Goal: Task Accomplishment & Management: Manage account settings

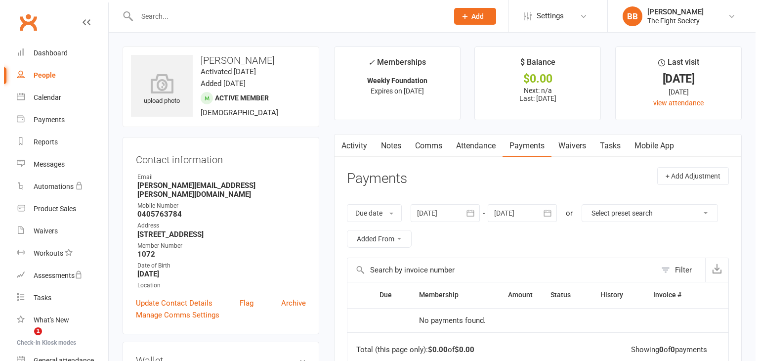
scroll to position [49, 0]
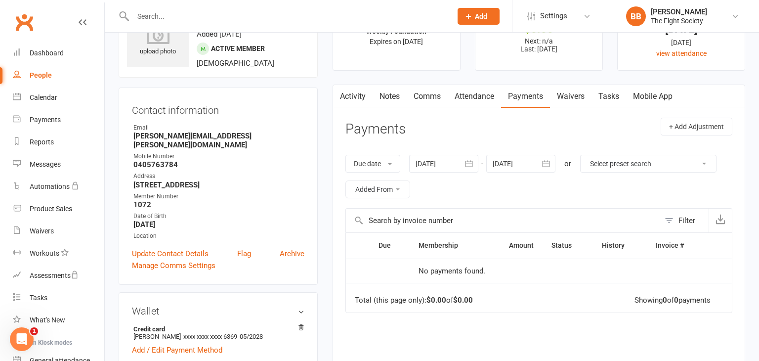
click at [154, 15] on div "Your Clubworx session has expired Your session has expired. Please sign in to c…" at bounding box center [379, 180] width 759 height 361
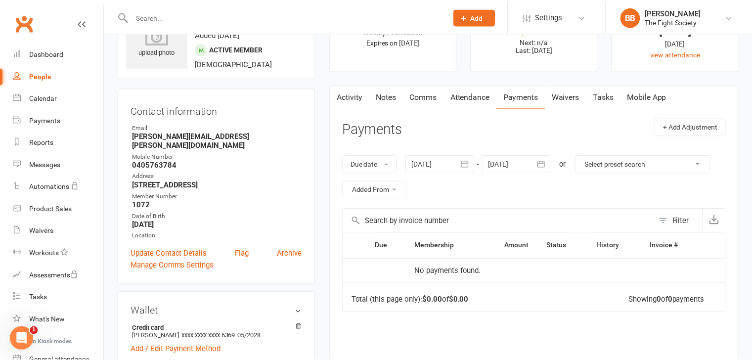
scroll to position [0, 0]
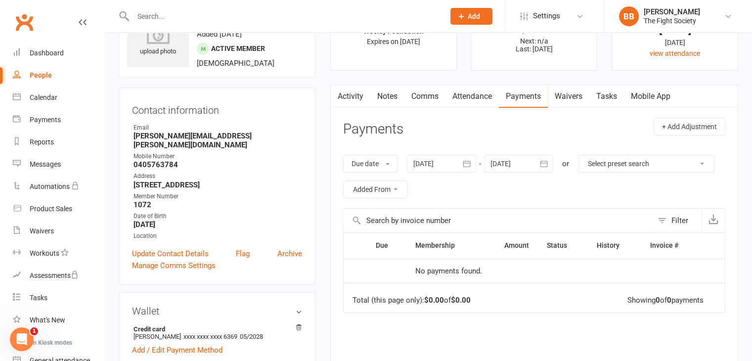
click at [372, 7] on div at bounding box center [278, 16] width 319 height 32
click at [44, 232] on div "Waivers" at bounding box center [42, 231] width 24 height 8
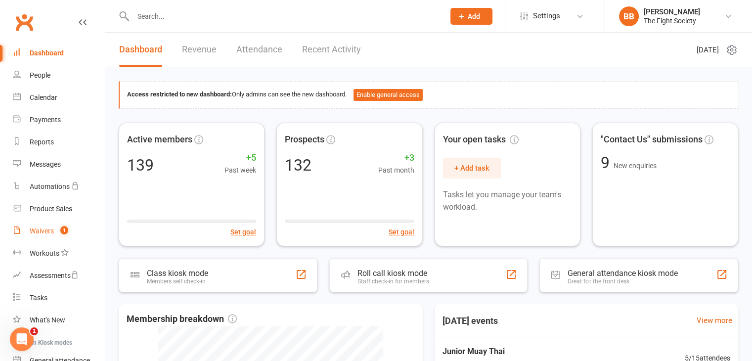
click at [54, 233] on link "Waivers 1" at bounding box center [58, 231] width 91 height 22
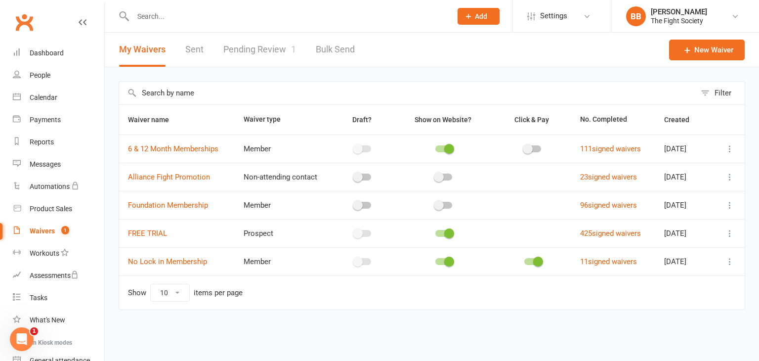
click at [271, 57] on link "Pending Review 1" at bounding box center [259, 50] width 73 height 34
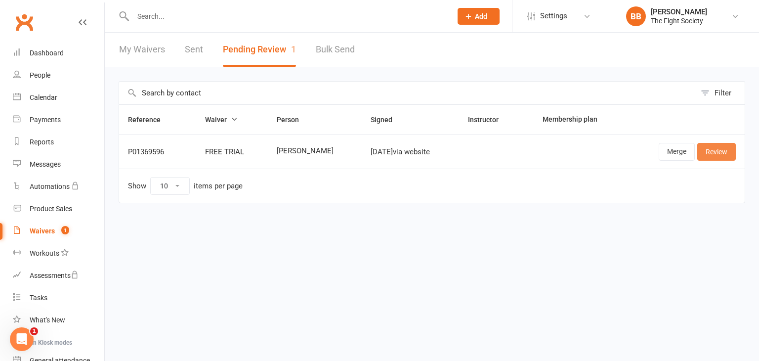
click at [718, 153] on link "Review" at bounding box center [716, 152] width 39 height 18
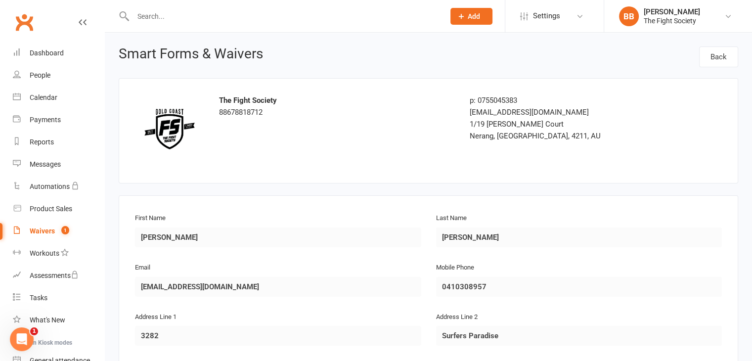
scroll to position [529, 0]
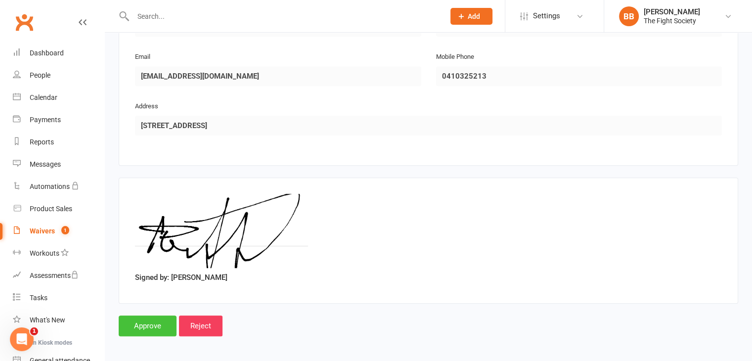
click at [144, 323] on input "Approve" at bounding box center [148, 325] width 58 height 21
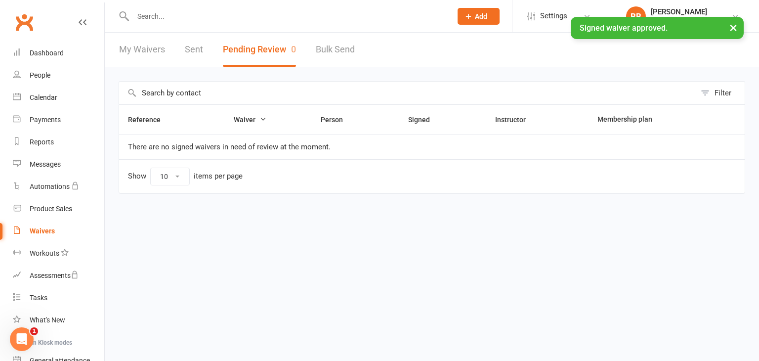
click at [191, 17] on div "× Signed waiver approved." at bounding box center [373, 17] width 746 height 0
click at [177, 12] on input "text" at bounding box center [287, 16] width 315 height 14
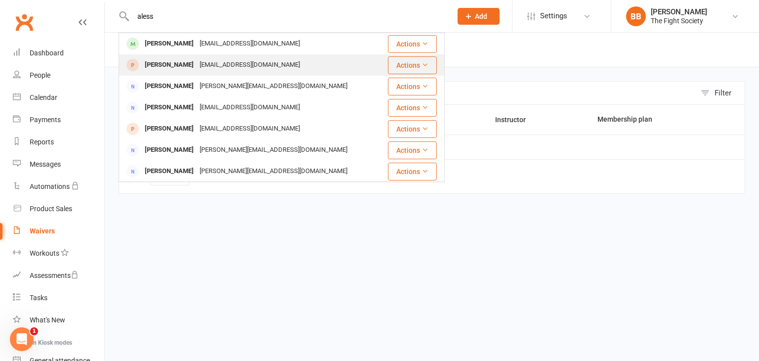
type input "aless"
click at [194, 66] on div "Alessio Pietrobono" at bounding box center [169, 65] width 55 height 14
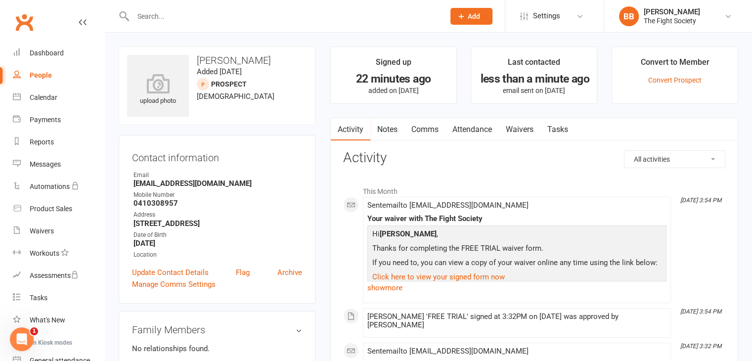
click at [419, 127] on link "Comms" at bounding box center [424, 129] width 41 height 23
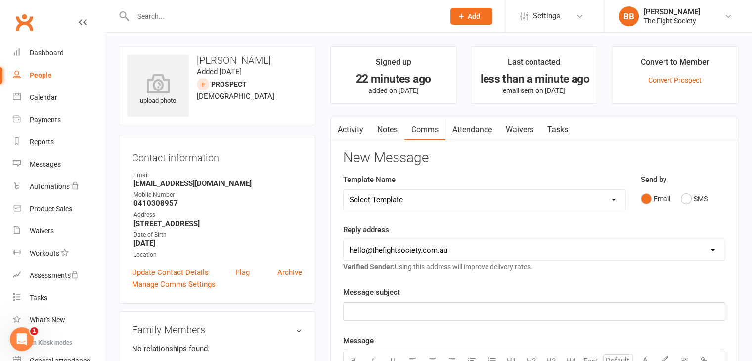
click at [397, 195] on select "Select Template [SMS] [Default template - review before using] Appointment remi…" at bounding box center [485, 200] width 282 height 20
select select "22"
click at [344, 190] on select "Select Template [SMS] [Default template - review before using] Appointment remi…" at bounding box center [485, 200] width 282 height 20
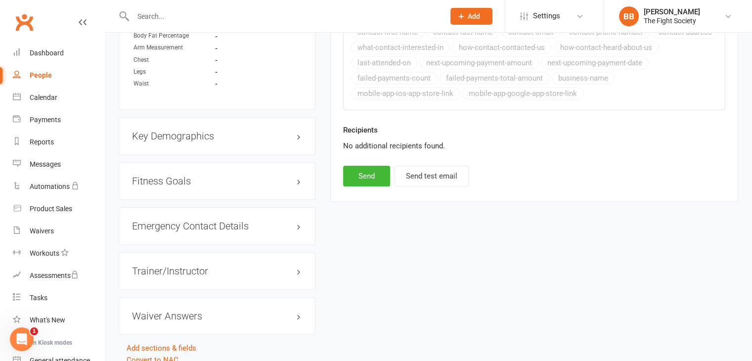
scroll to position [608, 0]
click at [368, 177] on button "Send" at bounding box center [366, 174] width 47 height 21
select select
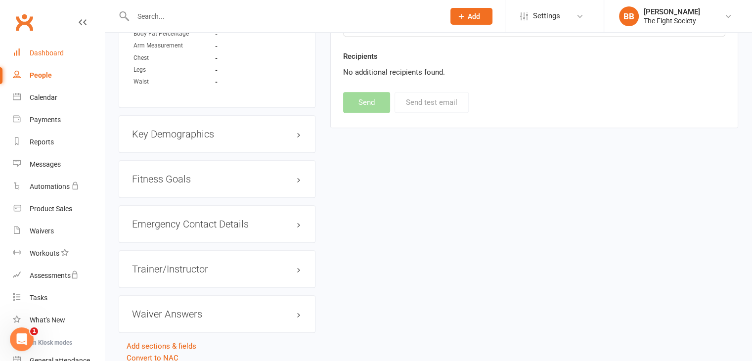
click at [47, 56] on div "Dashboard" at bounding box center [47, 53] width 34 height 8
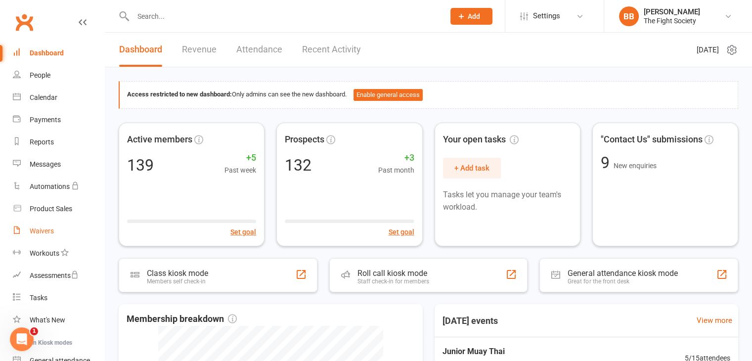
click at [40, 235] on link "Waivers" at bounding box center [58, 231] width 91 height 22
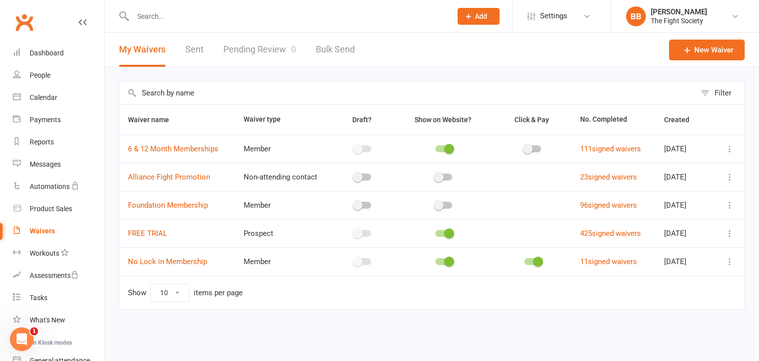
click at [255, 49] on link "Pending Review 0" at bounding box center [259, 50] width 73 height 34
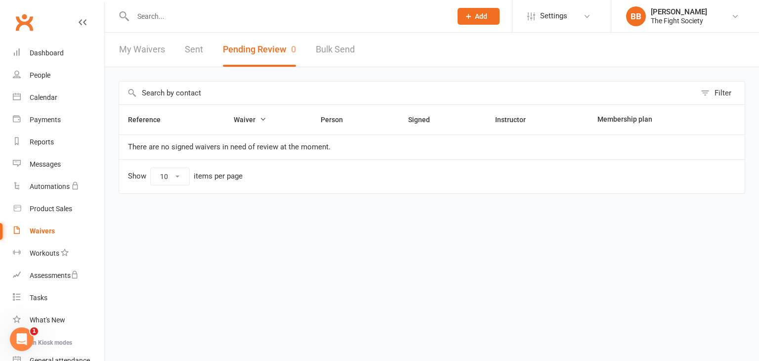
click at [250, 51] on button "Pending Review 0" at bounding box center [259, 50] width 73 height 34
click at [43, 235] on link "Waivers" at bounding box center [58, 231] width 91 height 22
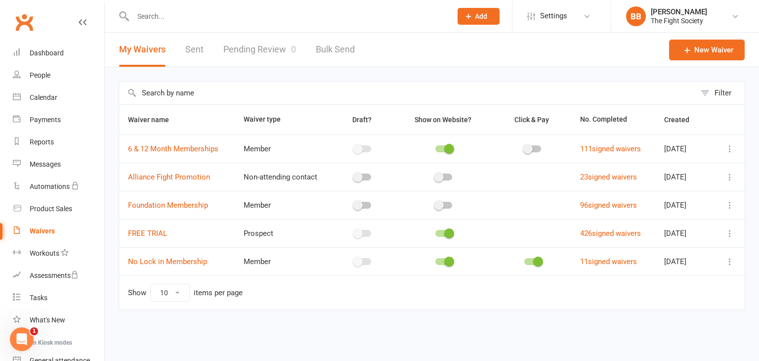
click at [266, 59] on link "Pending Review 0" at bounding box center [259, 50] width 73 height 34
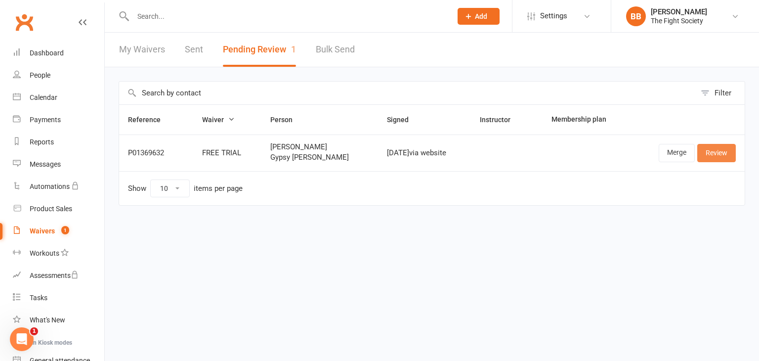
click at [716, 150] on link "Review" at bounding box center [716, 153] width 39 height 18
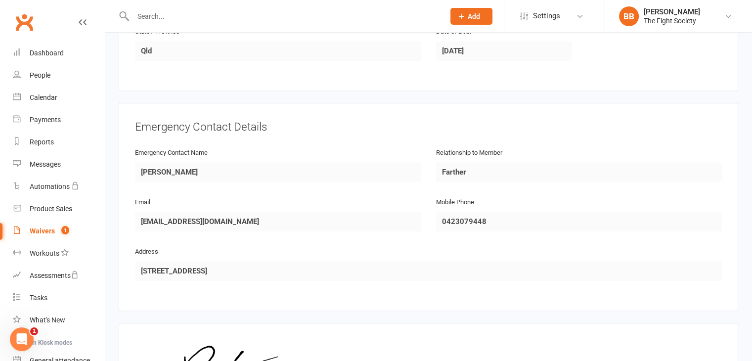
scroll to position [903, 0]
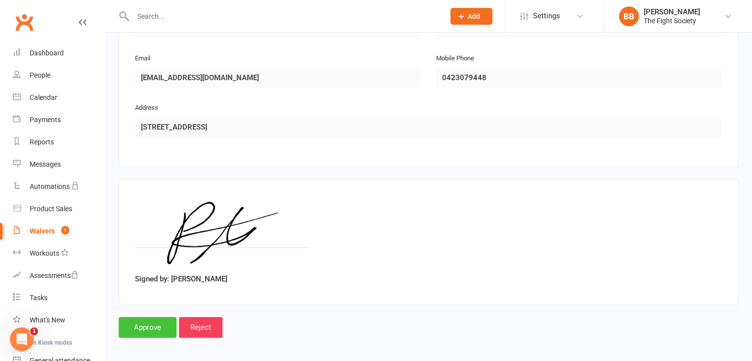
click at [145, 332] on input "Approve" at bounding box center [148, 327] width 58 height 21
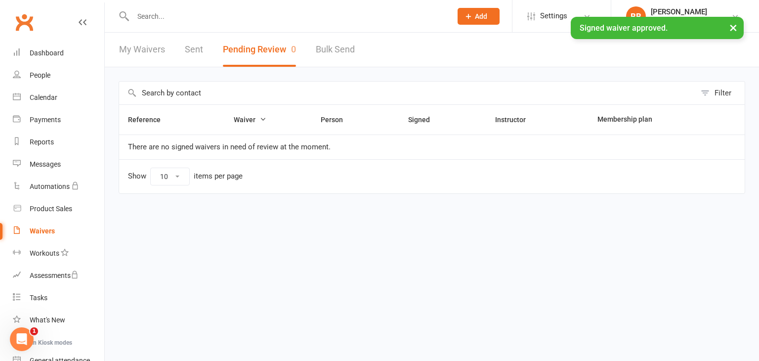
click at [171, 16] on input "text" at bounding box center [287, 16] width 315 height 14
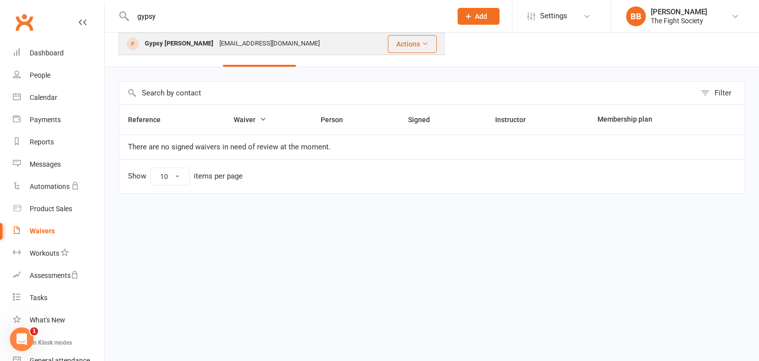
type input "gypsy"
click at [188, 42] on div "Gypsy McEvoy" at bounding box center [179, 44] width 75 height 14
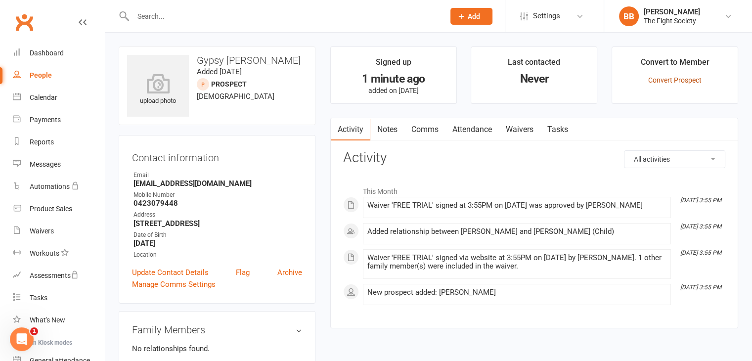
click at [662, 79] on link "Convert Prospect" at bounding box center [674, 80] width 53 height 8
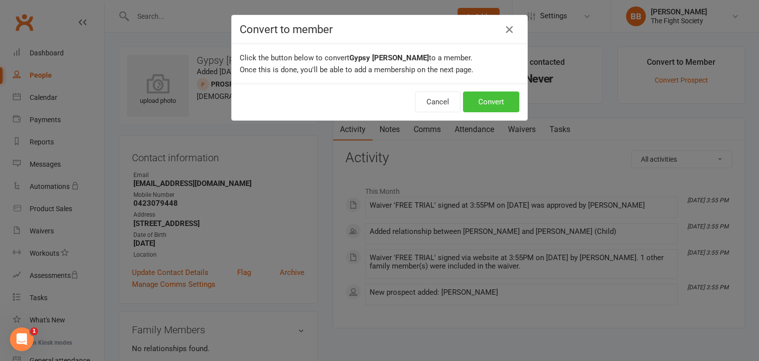
click at [500, 104] on button "Convert" at bounding box center [491, 101] width 56 height 21
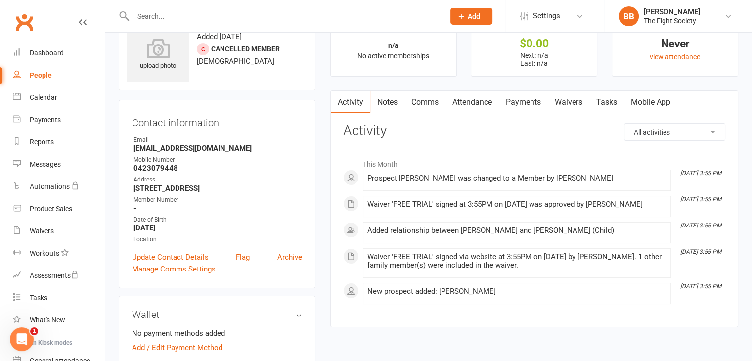
scroll to position [116, 0]
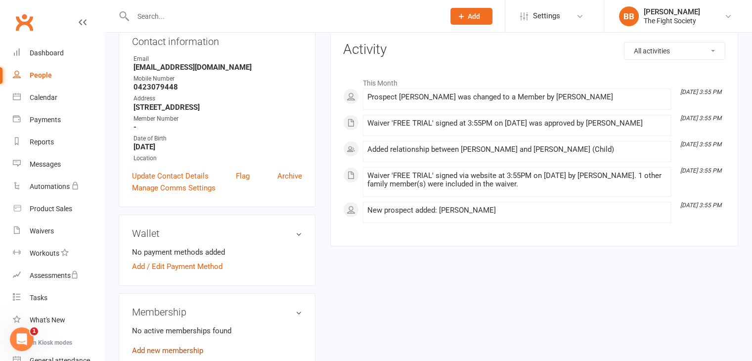
click at [185, 350] on link "Add new membership" at bounding box center [167, 350] width 71 height 9
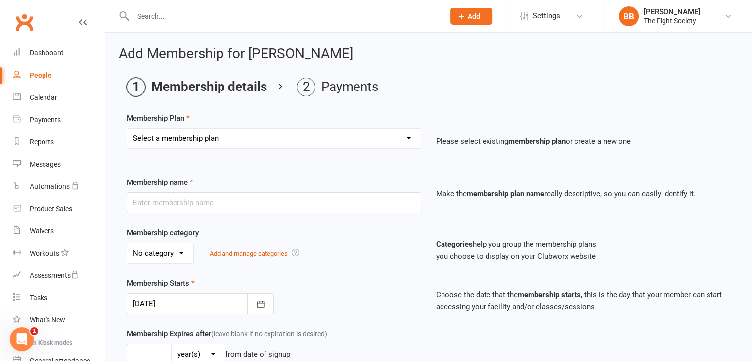
click at [222, 144] on select "Select a membership plan Create new Membership Plan Free Trial Weekly Foundatio…" at bounding box center [274, 139] width 294 height 20
select select "1"
click at [127, 129] on select "Select a membership plan Create new Membership Plan Free Trial Weekly Foundatio…" at bounding box center [274, 139] width 294 height 20
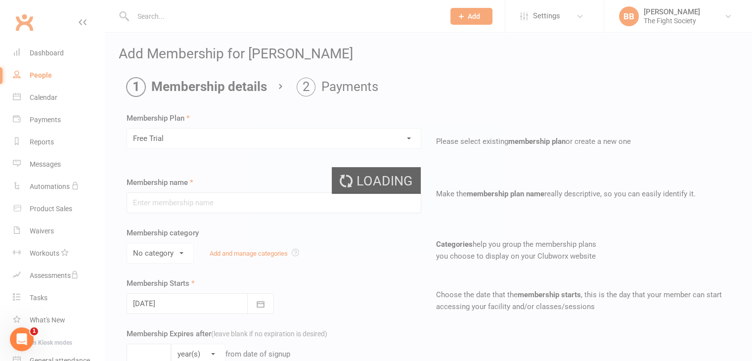
type input "Free Trial"
select select "2"
type input "1"
select select "1"
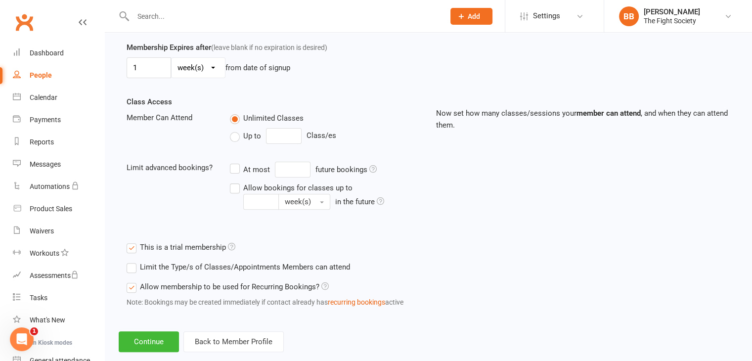
scroll to position [304, 0]
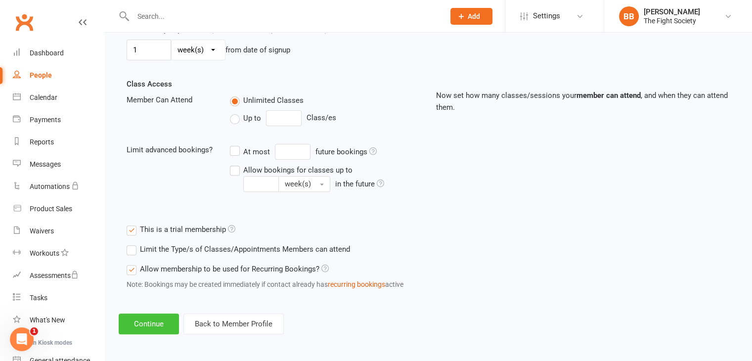
click at [142, 314] on button "Continue" at bounding box center [149, 323] width 60 height 21
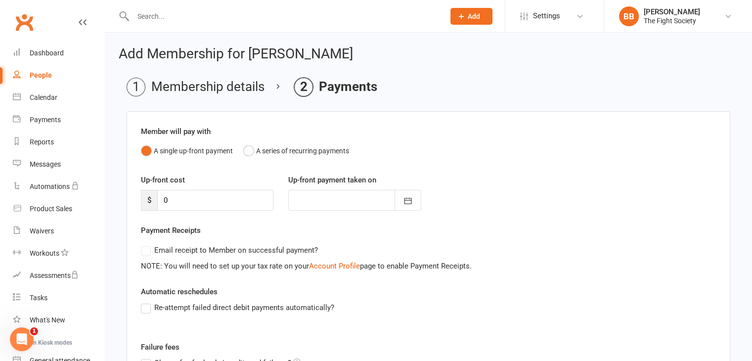
scroll to position [137, 0]
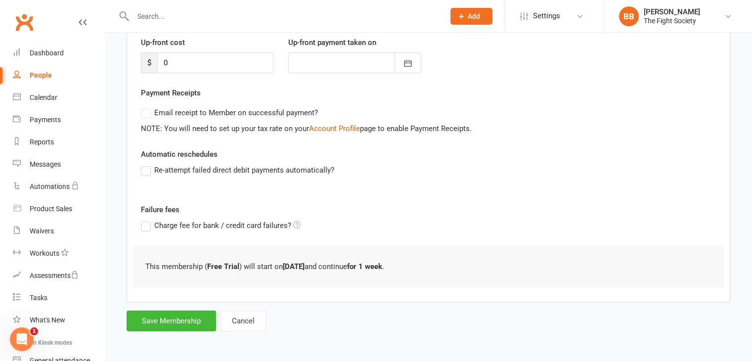
click at [164, 333] on div "Add Membership for Gypsy McEvoy Membership details Payments Member will pay wit…" at bounding box center [428, 121] width 647 height 452
click at [171, 325] on button "Save Membership" at bounding box center [171, 320] width 89 height 21
